Goal: Communication & Community: Answer question/provide support

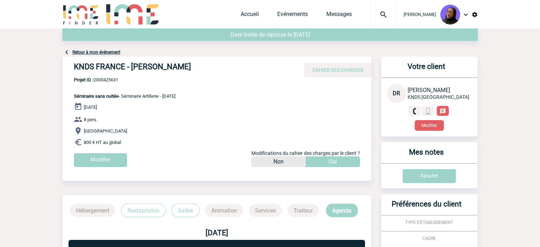
click at [347, 10] on div "Accueil Evénements Messages Projet, client Projet, client" at bounding box center [319, 14] width 156 height 28
click at [344, 15] on link "Messages" at bounding box center [339, 16] width 26 height 10
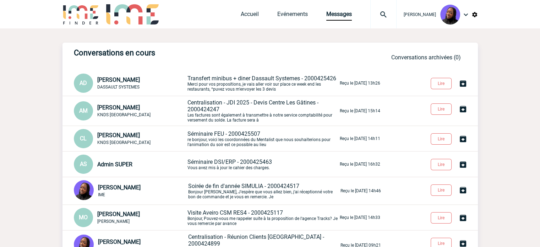
click at [231, 86] on p "Transfert minibus + diner Dassault Systemes - 2000425426 Merci pour vos proposi…" at bounding box center [263, 83] width 151 height 17
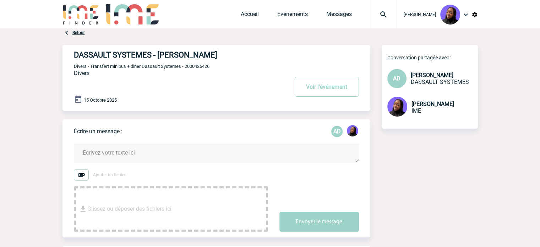
click at [141, 154] on textarea at bounding box center [216, 152] width 285 height 19
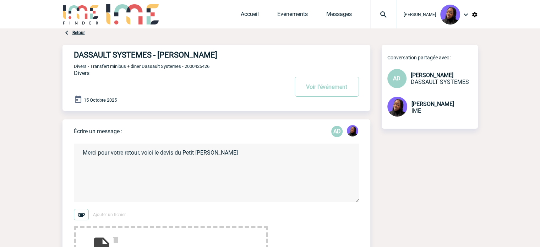
scroll to position [71, 0]
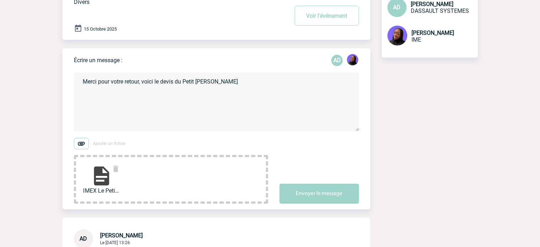
click at [244, 81] on textarea "Merci pour votre retour, voici le devis du Petit [PERSON_NAME]" at bounding box center [216, 101] width 285 height 59
paste textarea "Dans le cadre d’un repas assis, nous demandons à connaitre vos choix pour le me…"
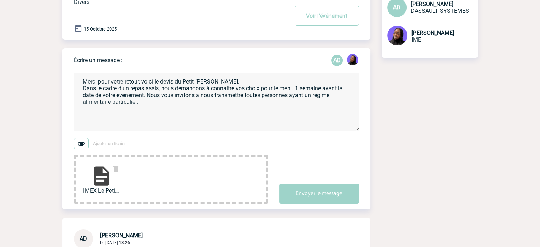
click at [166, 88] on textarea "Merci pour votre retour, voici le devis du Petit [PERSON_NAME]. Dans le cadre d…" at bounding box center [216, 101] width 285 height 59
click at [138, 97] on textarea "Merci pour votre retour, voici le devis du Petit [PERSON_NAME]. Dans le cadre d…" at bounding box center [216, 101] width 285 height 59
click at [137, 97] on textarea "Merci pour votre retour, voici le devis du Petit [PERSON_NAME]. Dans le cadre d…" at bounding box center [216, 101] width 285 height 59
click at [175, 95] on textarea "Merci pour votre retour, voici le devis du Petit [PERSON_NAME]. Dans le cadre d…" at bounding box center [216, 101] width 285 height 59
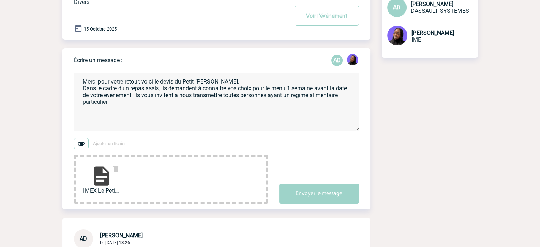
click at [184, 98] on textarea "Merci pour votre retour, voici le devis du Petit [PERSON_NAME]. Dans le cadre d…" at bounding box center [216, 101] width 285 height 59
click at [128, 105] on textarea "Merci pour votre retour, voici le devis du Petit [PERSON_NAME]. Dans le cadre d…" at bounding box center [216, 101] width 285 height 59
click at [180, 112] on textarea "Merci pour votre retour, voici le devis du Petit [PERSON_NAME]. Dans le cadre d…" at bounding box center [216, 101] width 285 height 59
click at [181, 117] on textarea "Merci pour votre retour, voici le devis du Petit [PERSON_NAME]. Dans le cadre d…" at bounding box center [216, 101] width 285 height 59
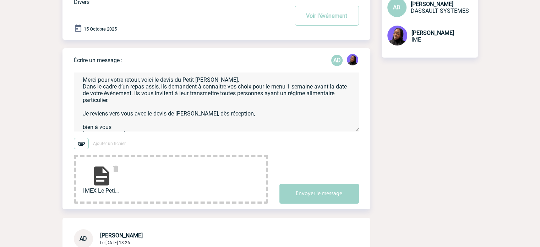
scroll to position [0, 0]
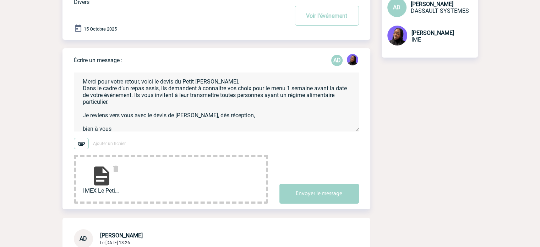
click at [234, 84] on textarea "Merci pour votre retour, voici le devis du Petit [PERSON_NAME]. Dans le cadre d…" at bounding box center [216, 101] width 285 height 59
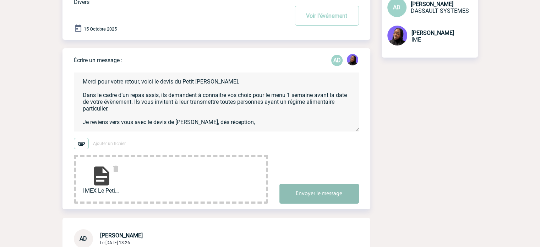
type textarea "Merci pour votre retour, voici le devis du Petit [PERSON_NAME]. Dans le cadre d…"
click at [318, 187] on button "Envoyer le message" at bounding box center [319, 194] width 80 height 20
